Goal: Task Accomplishment & Management: Use online tool/utility

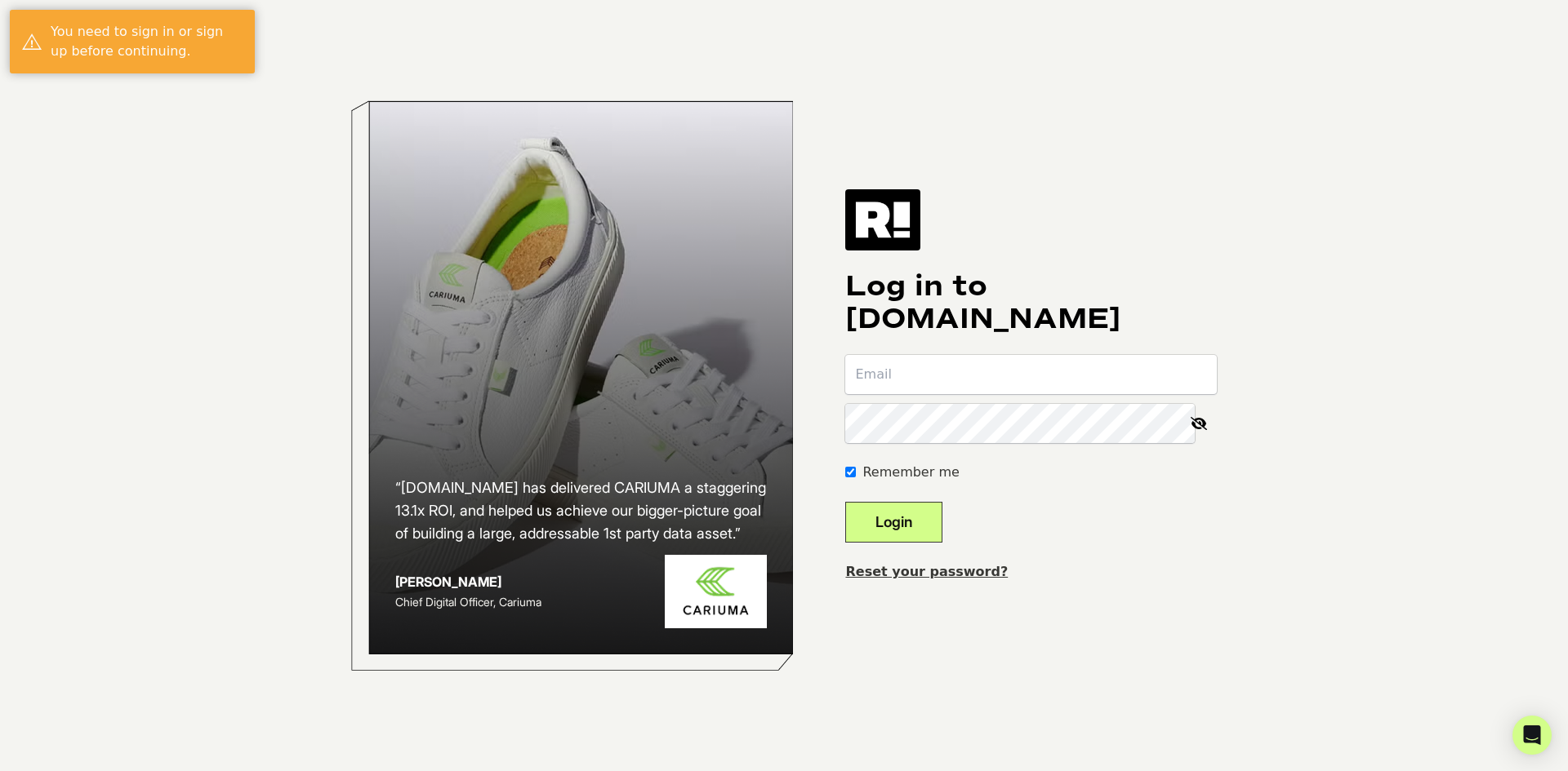
type input "[EMAIL_ADDRESS][DOMAIN_NAME]"
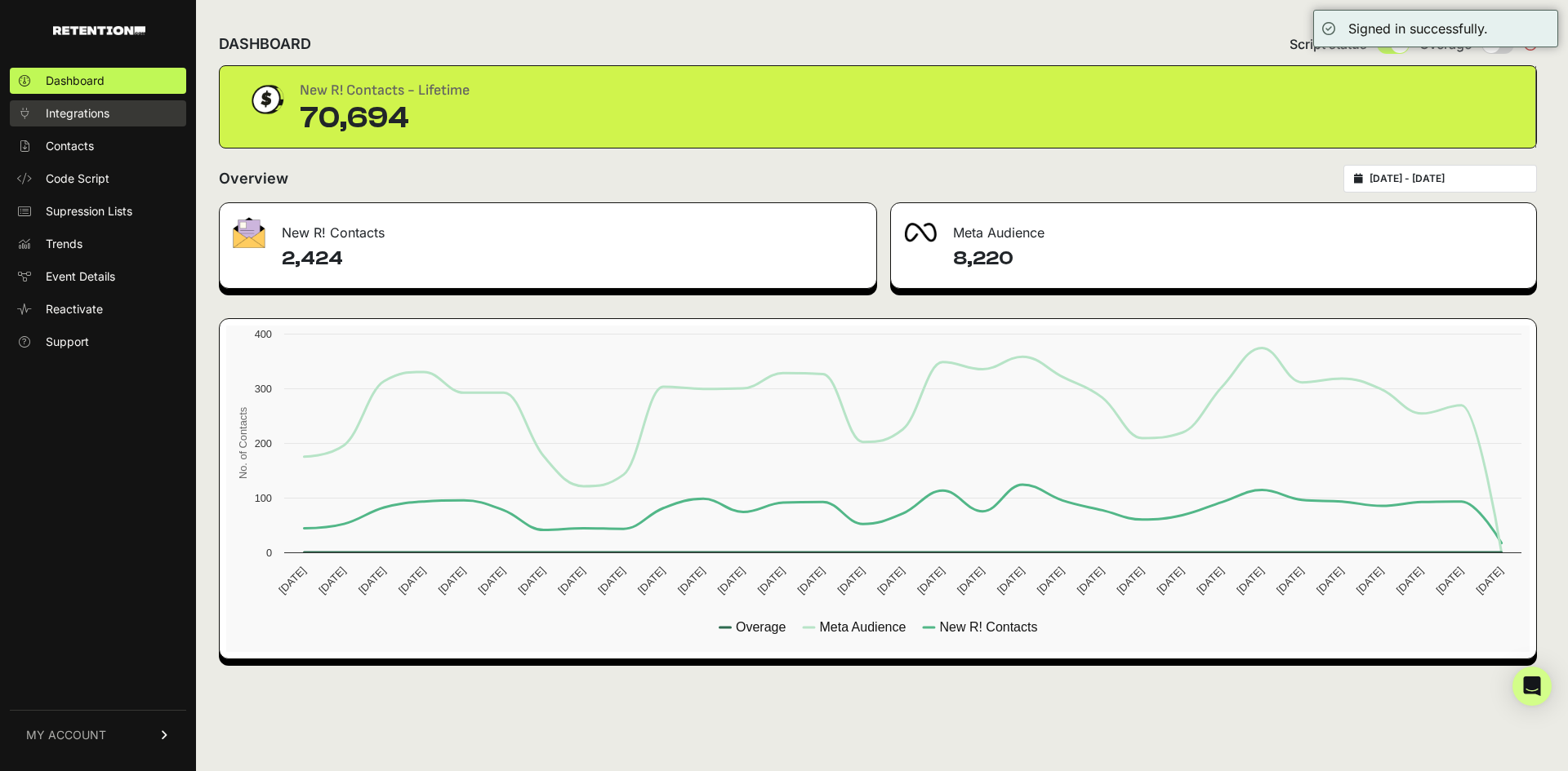
click at [105, 116] on span "Integrations" at bounding box center [78, 113] width 64 height 16
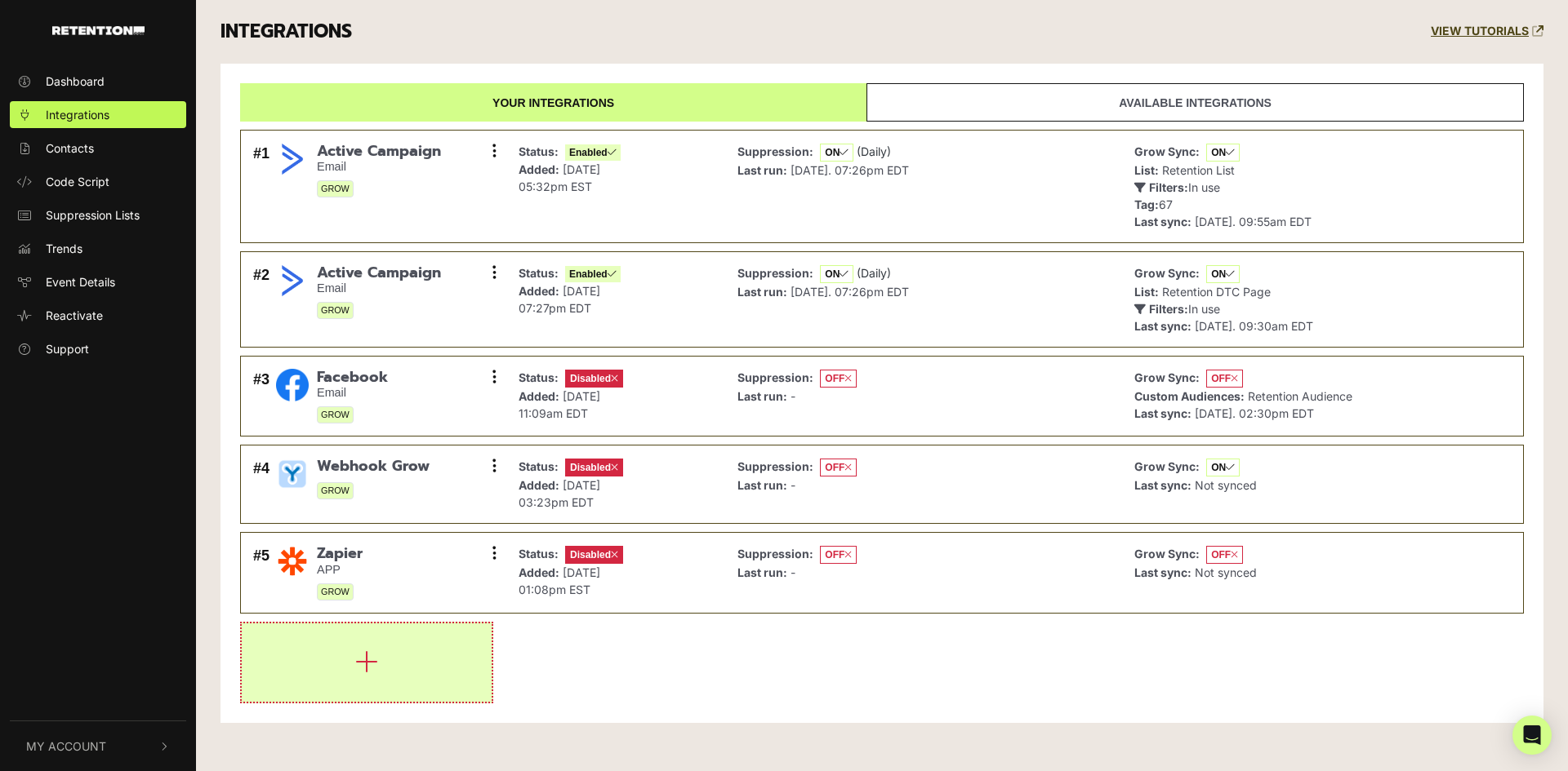
click at [375, 675] on icon "button" at bounding box center [367, 662] width 23 height 27
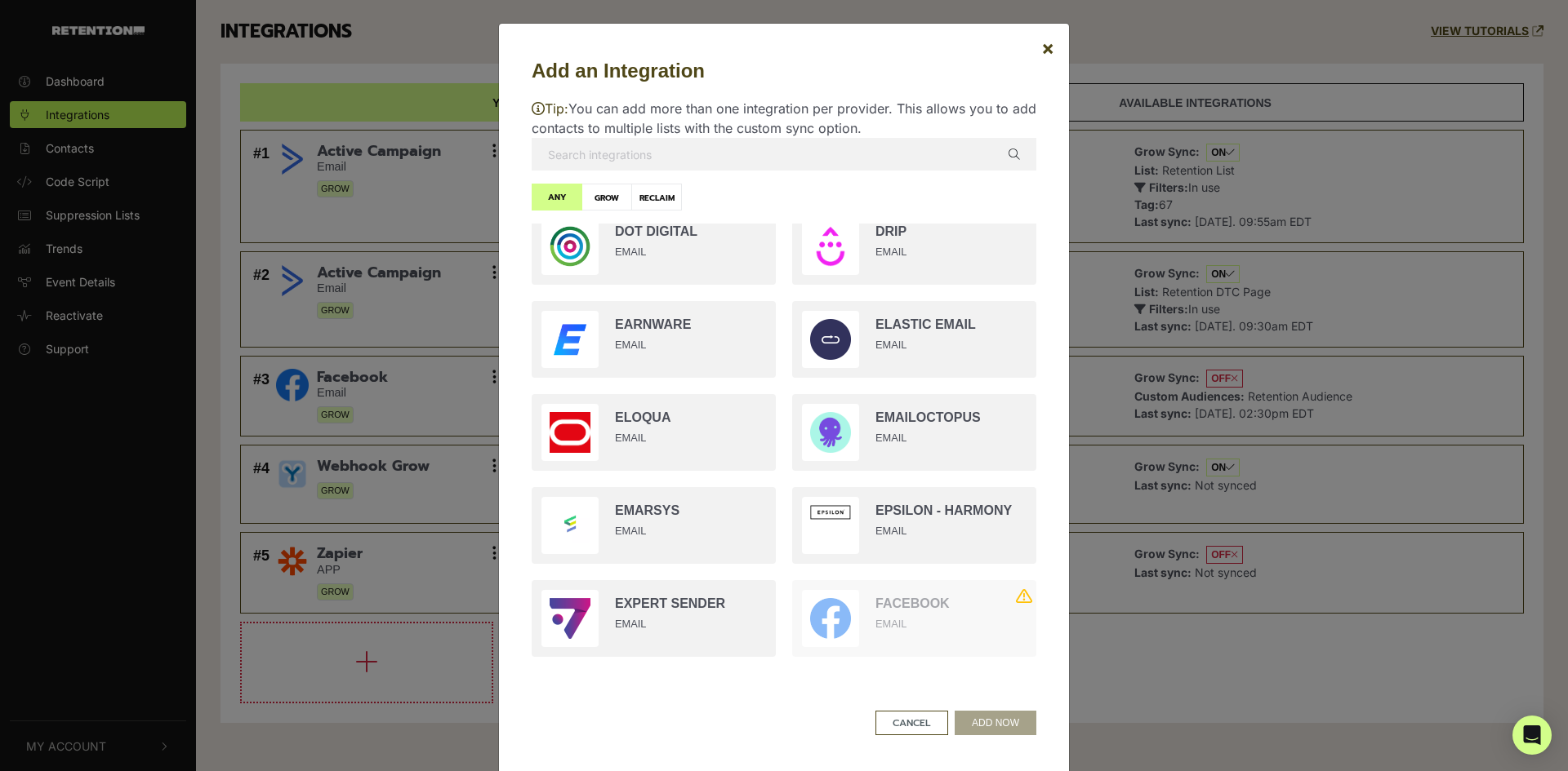
scroll to position [980, 0]
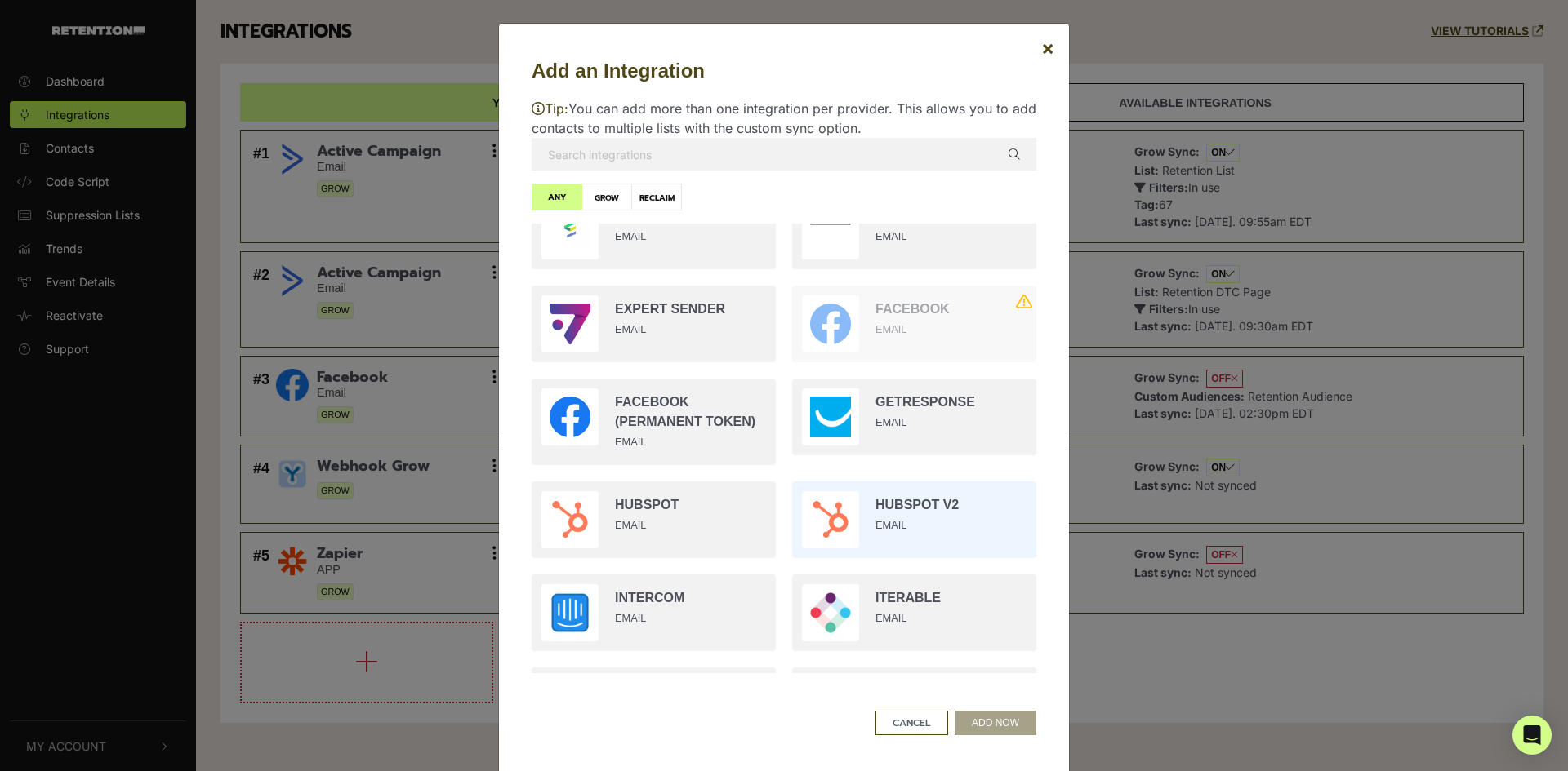
click at [918, 506] on input "radio" at bounding box center [914, 520] width 260 height 93
radio input "true"
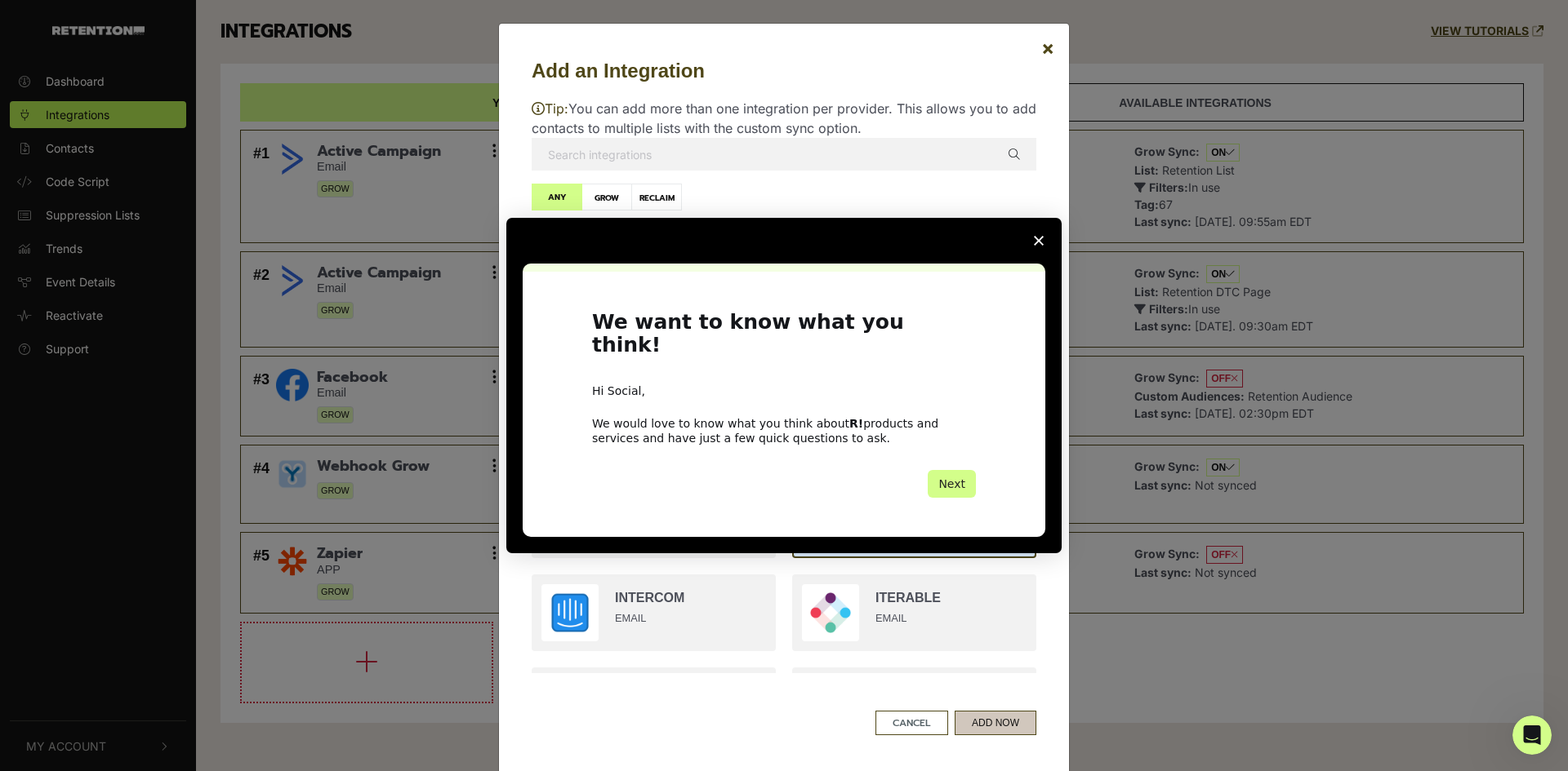
scroll to position [0, 0]
click at [998, 725] on div "Intercom messenger" at bounding box center [784, 385] width 1568 height 771
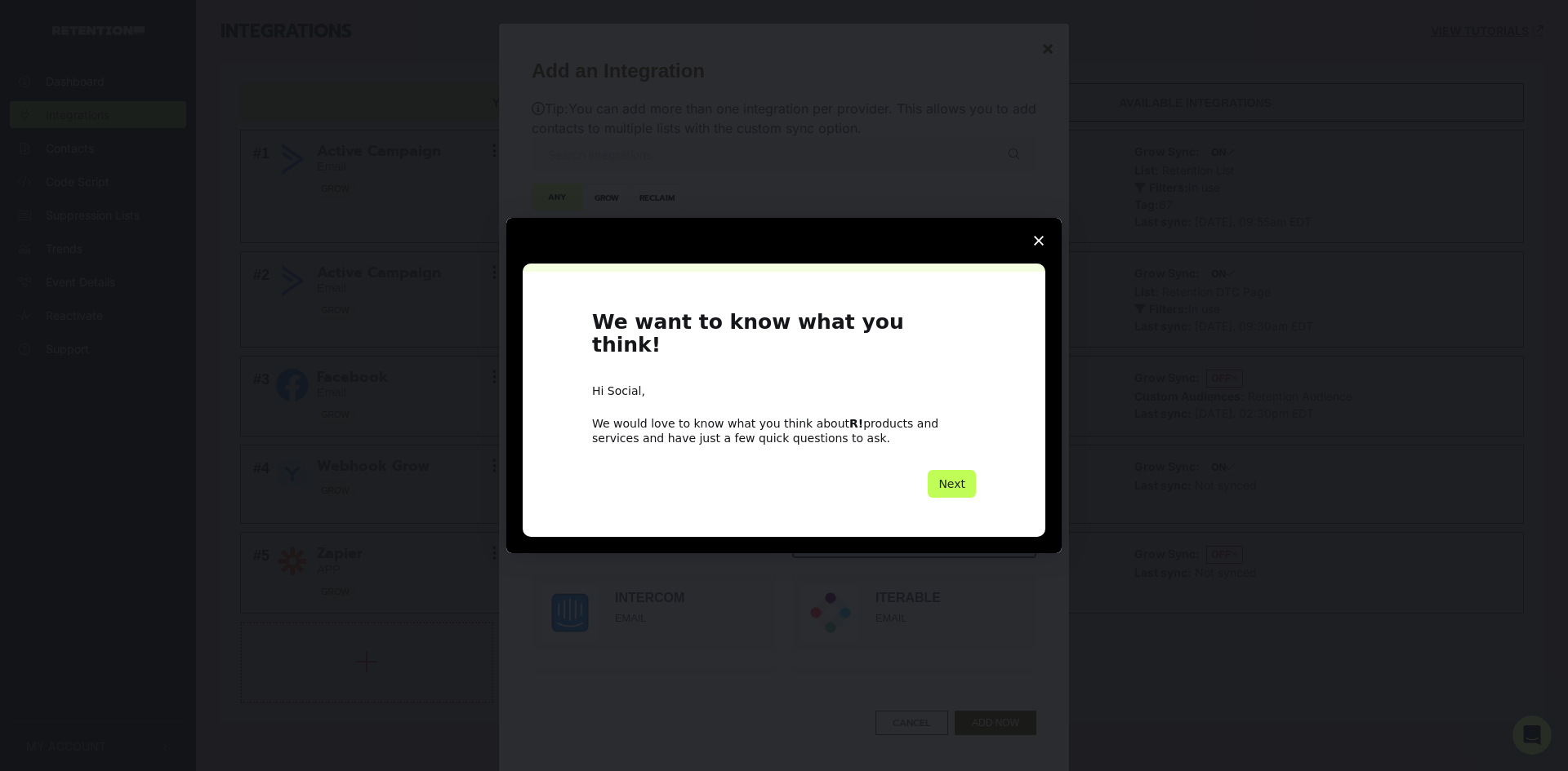
click at [955, 470] on button "Next" at bounding box center [952, 483] width 48 height 27
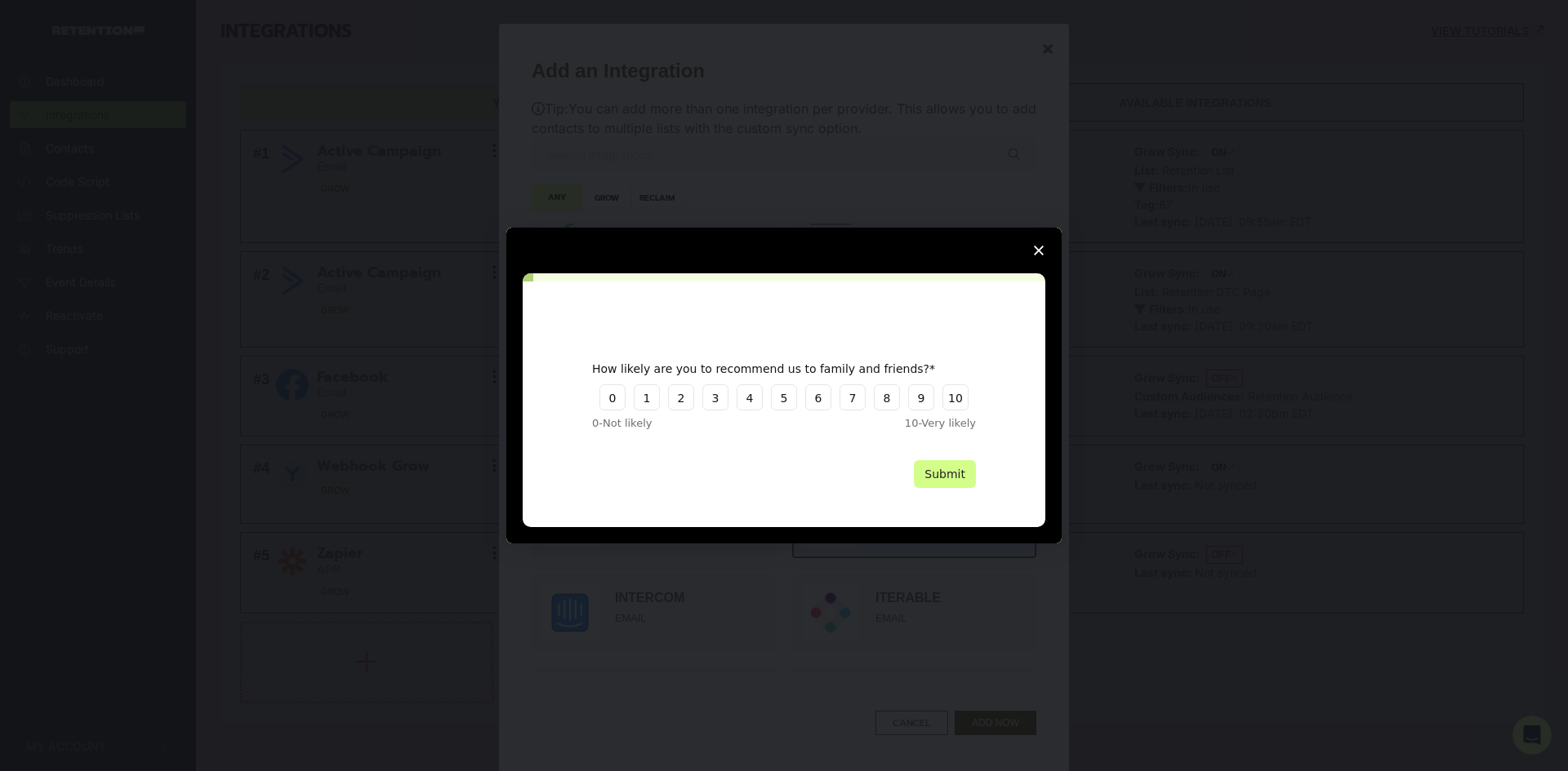
click at [1039, 243] on span "Close survey" at bounding box center [1039, 251] width 46 height 46
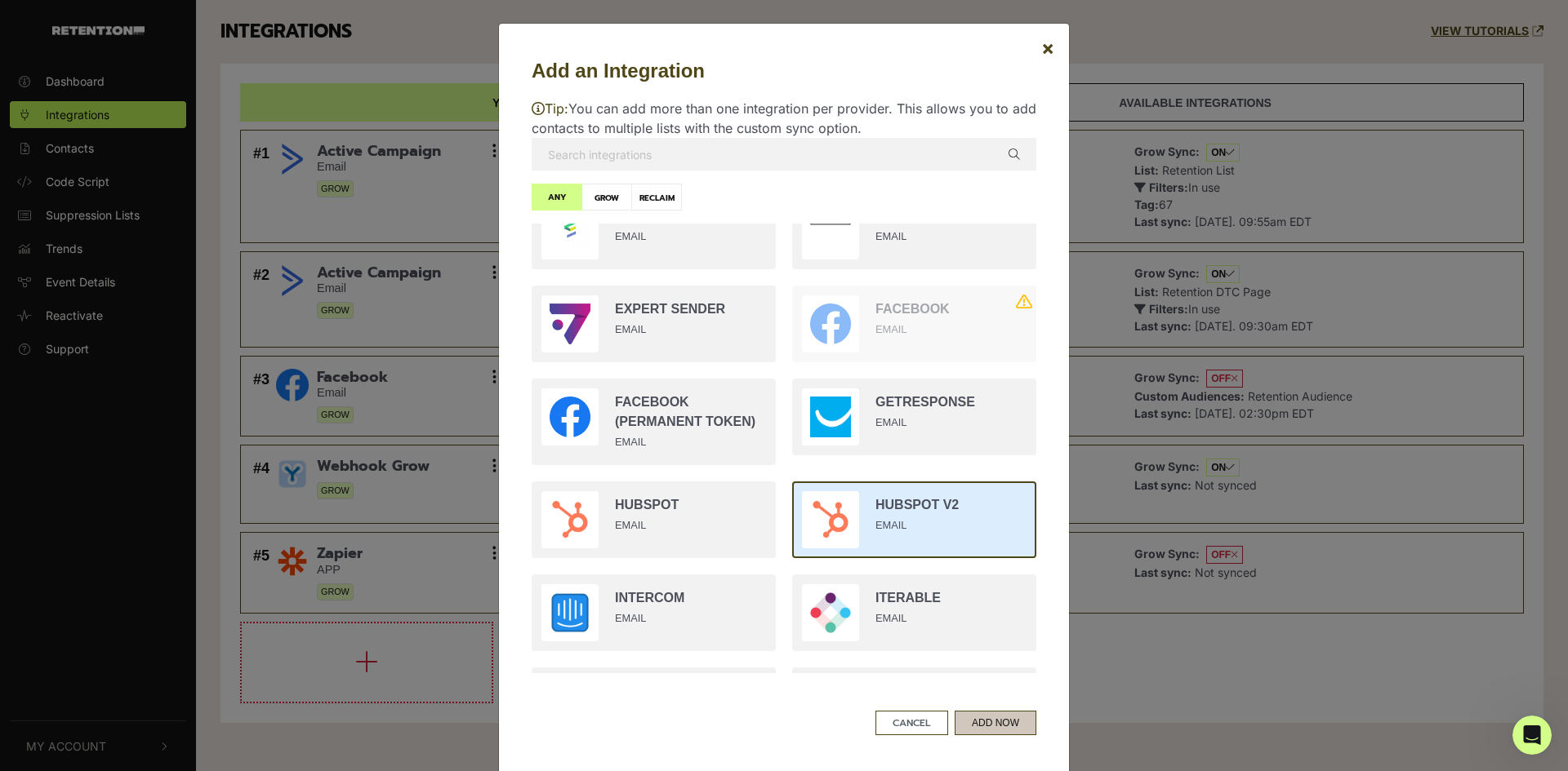
click at [974, 721] on button "ADD NOW" at bounding box center [995, 723] width 81 height 25
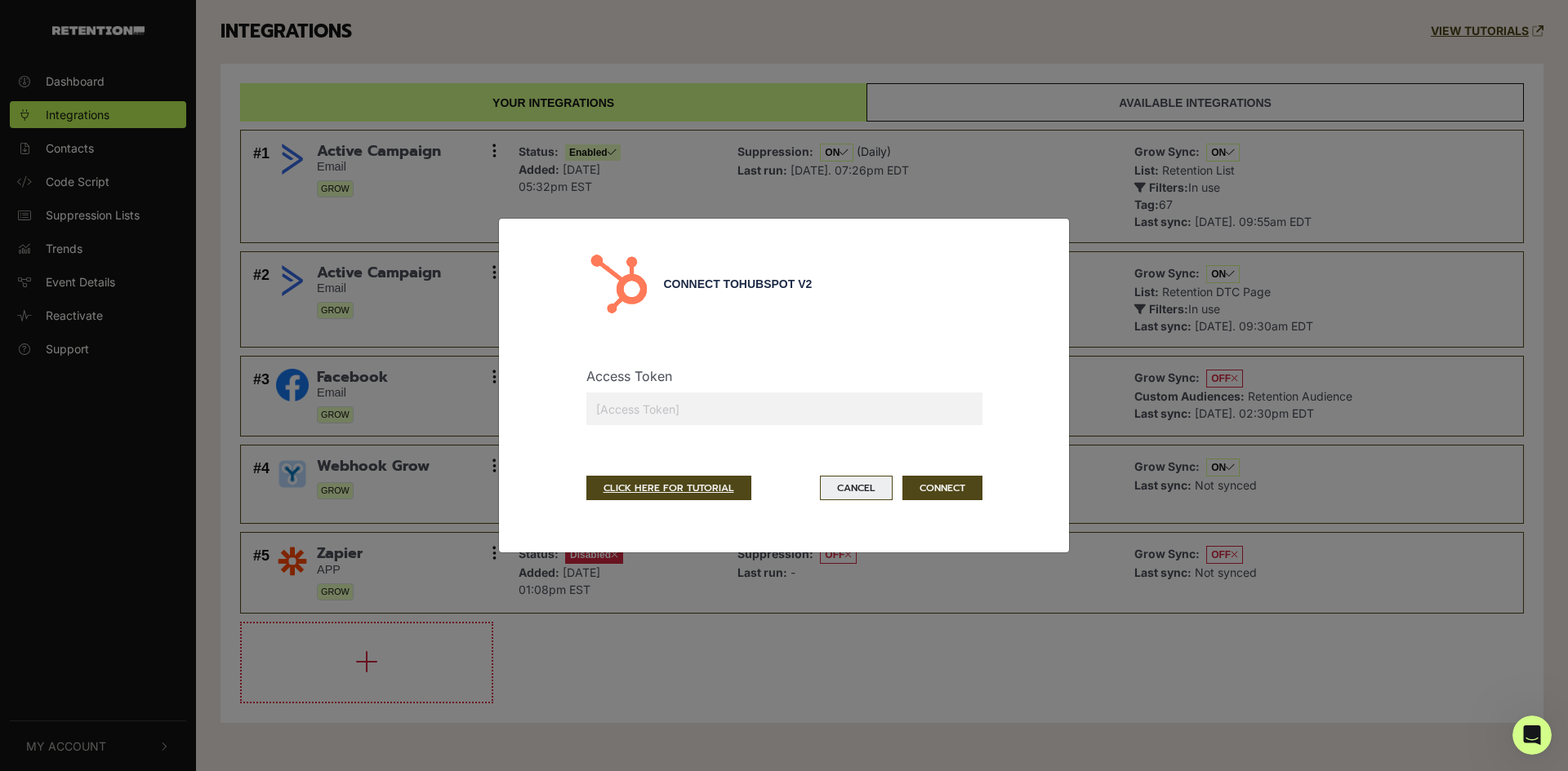
click at [838, 492] on button "Cancel" at bounding box center [856, 489] width 73 height 25
